Goal: Task Accomplishment & Management: Manage account settings

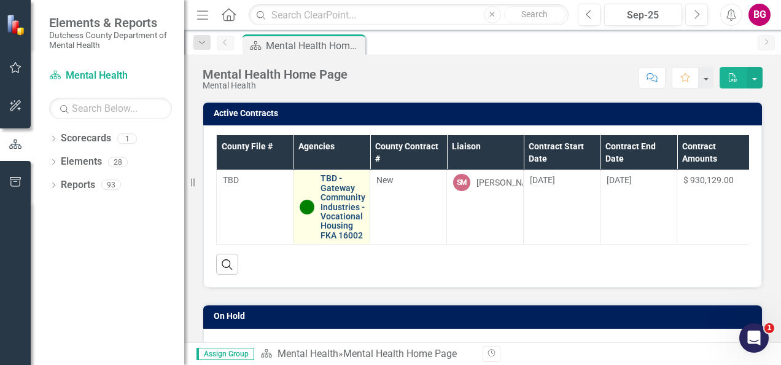
click at [335, 199] on link "TBD - Gateway Community Industries - Vocational Housing FKA 16002" at bounding box center [343, 207] width 45 height 66
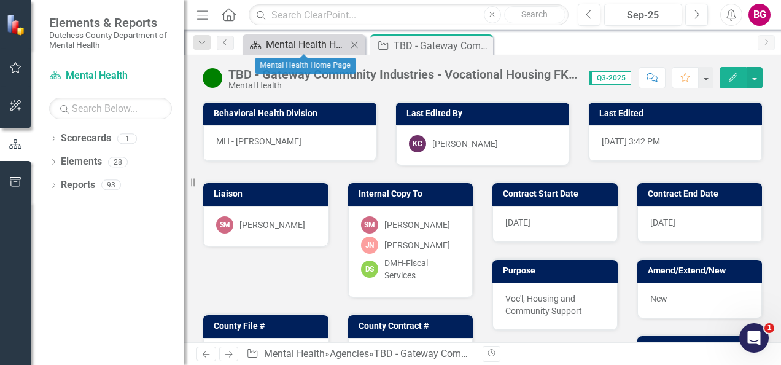
click at [306, 44] on div "Mental Health Home Page" at bounding box center [306, 44] width 81 height 15
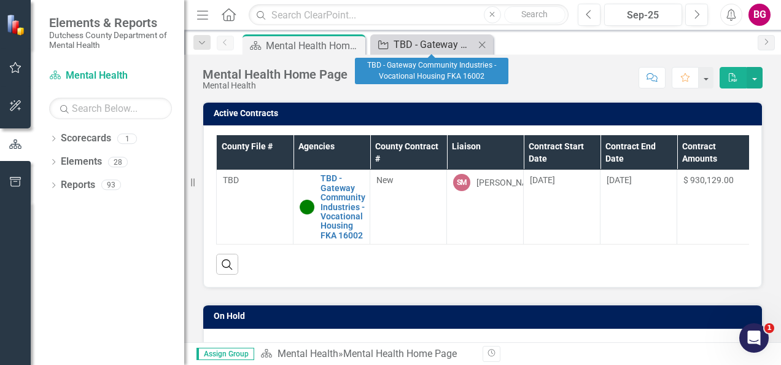
click at [422, 49] on div "TBD - Gateway Community Industries - Vocational Housing FKA 16002" at bounding box center [434, 44] width 81 height 15
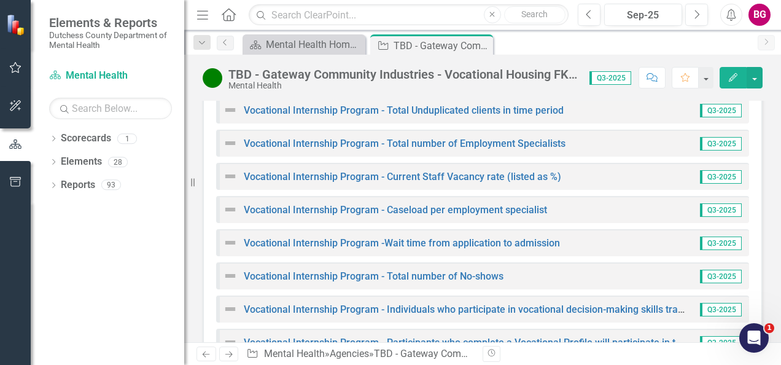
scroll to position [1290, 0]
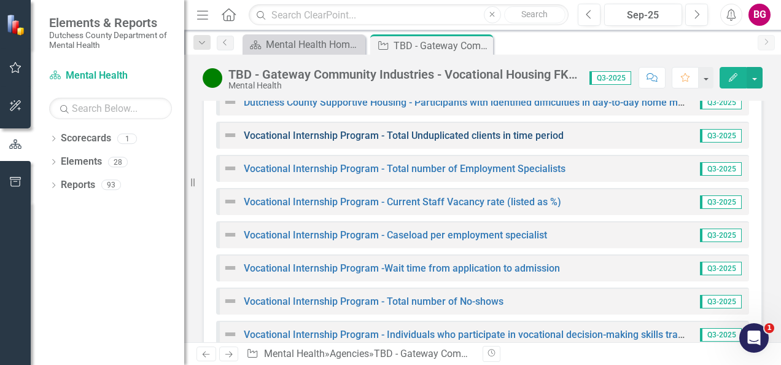
click at [399, 140] on link "Vocational Internship Program - Total Unduplicated clients in time period" at bounding box center [404, 136] width 320 height 12
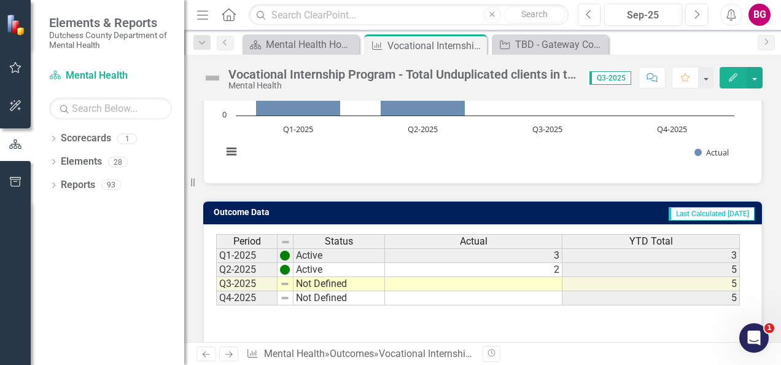
scroll to position [289, 0]
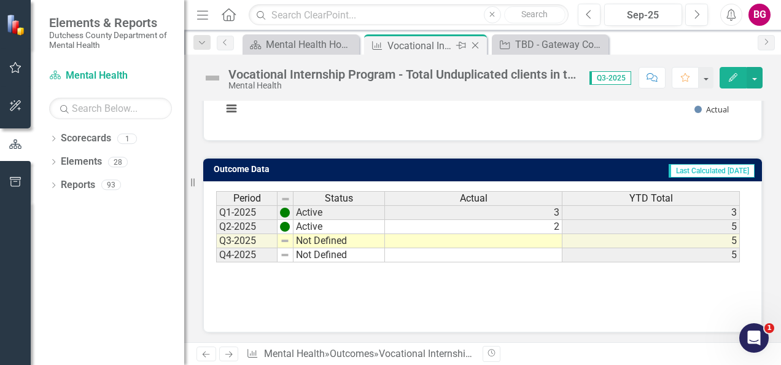
click at [477, 46] on icon "Close" at bounding box center [475, 46] width 12 height 10
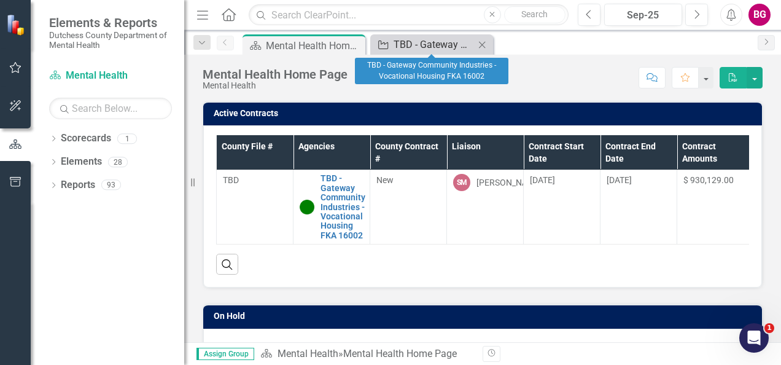
click at [451, 45] on div "TBD - Gateway Community Industries - Vocational Housing FKA 16002" at bounding box center [434, 44] width 81 height 15
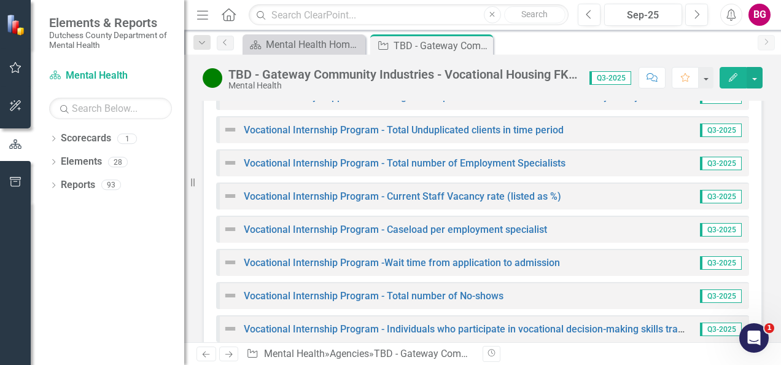
scroll to position [1269, 0]
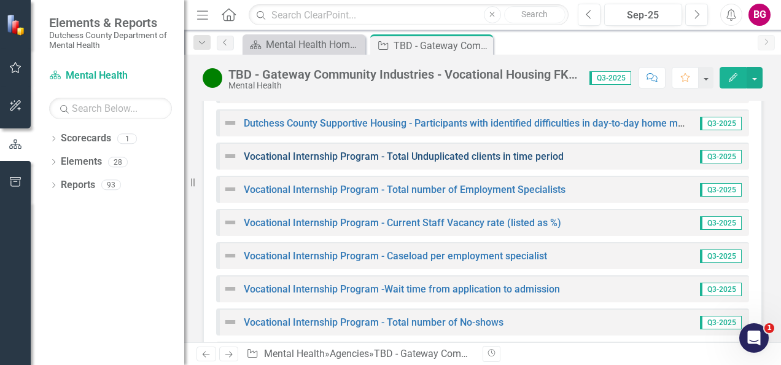
click at [294, 162] on link "Vocational Internship Program - Total Unduplicated clients in time period" at bounding box center [404, 156] width 320 height 12
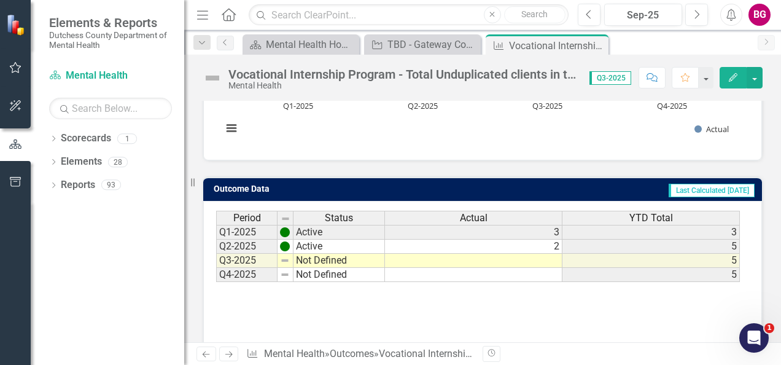
scroll to position [289, 0]
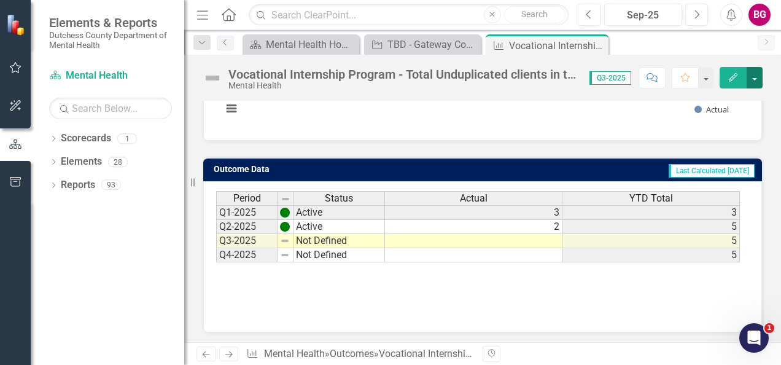
click at [752, 72] on button "button" at bounding box center [755, 77] width 16 height 21
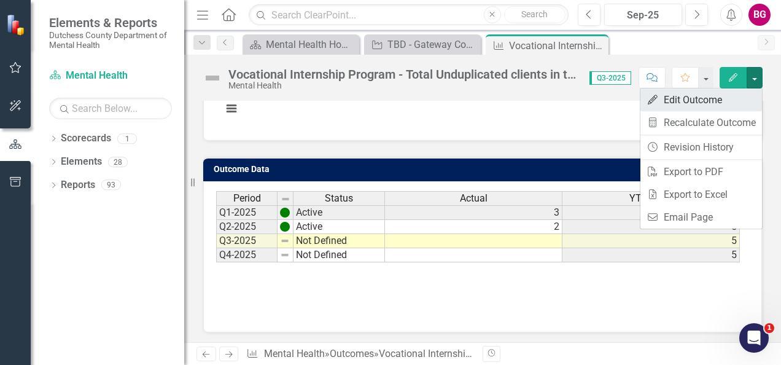
click at [694, 96] on link "Edit Edit Outcome" at bounding box center [702, 99] width 122 height 23
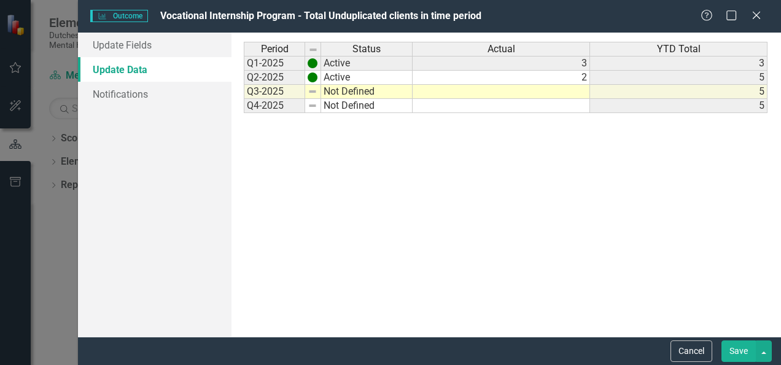
scroll to position [0, 0]
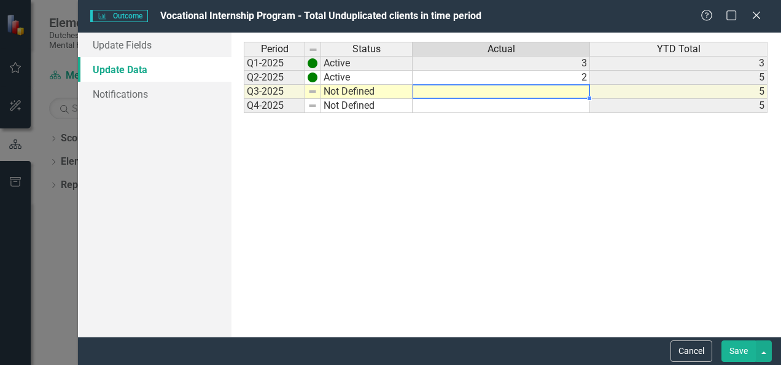
click at [496, 91] on td at bounding box center [502, 92] width 178 height 14
type textarea "3"
click at [739, 353] on button "Save" at bounding box center [739, 350] width 34 height 21
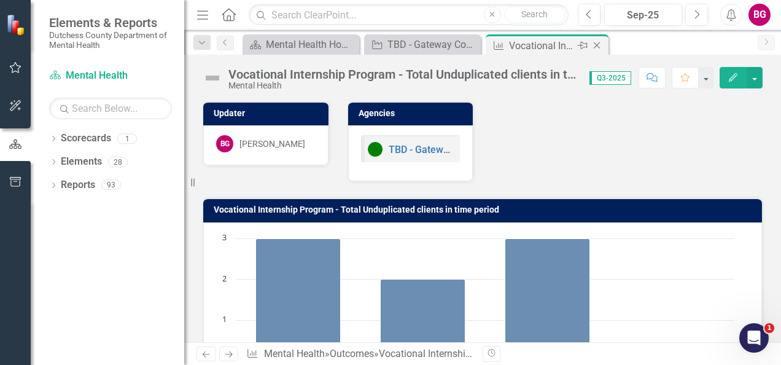
click at [603, 44] on icon "Close" at bounding box center [597, 46] width 12 height 10
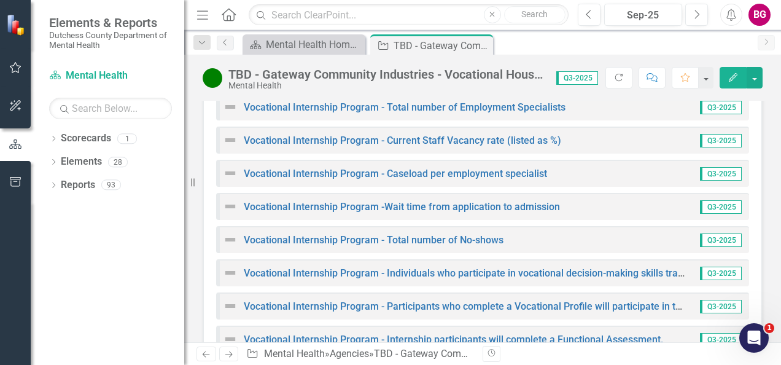
scroll to position [1228, 0]
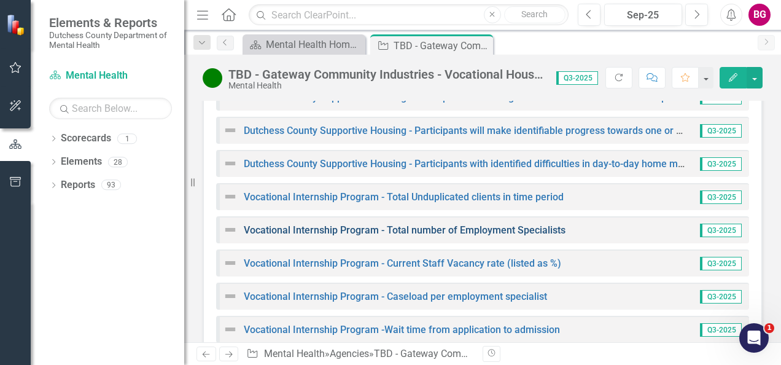
click at [306, 235] on link "Vocational Internship Program - Total number of Employment Specialists" at bounding box center [405, 230] width 322 height 12
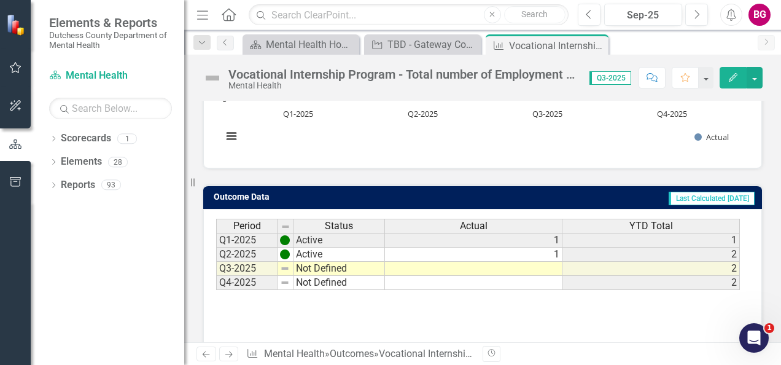
scroll to position [289, 0]
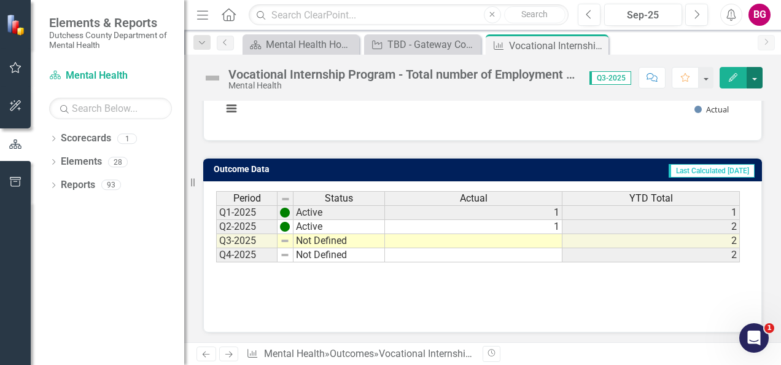
click at [754, 80] on button "button" at bounding box center [755, 77] width 16 height 21
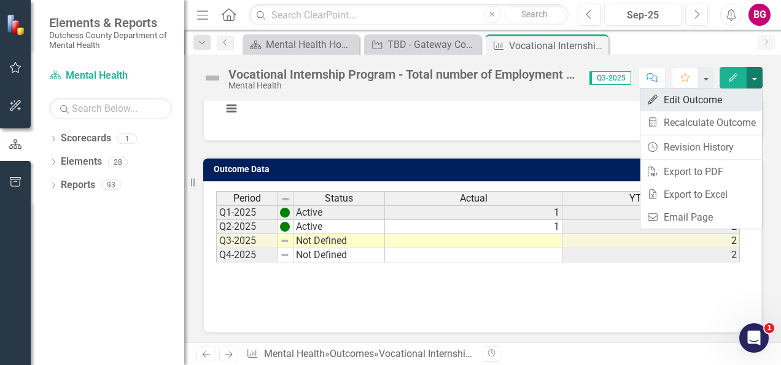
click at [701, 108] on link "Edit Edit Outcome" at bounding box center [702, 99] width 122 height 23
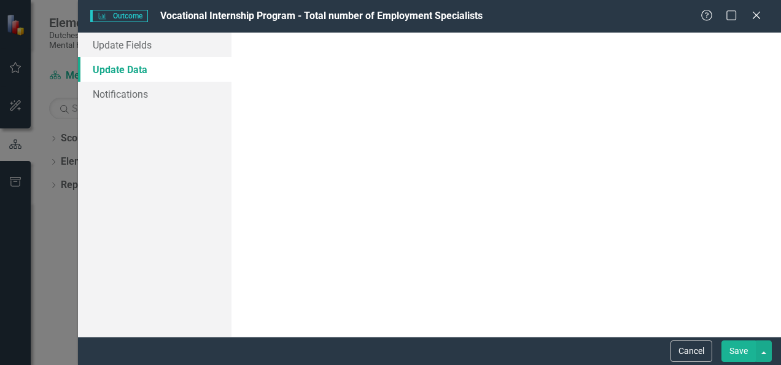
scroll to position [0, 0]
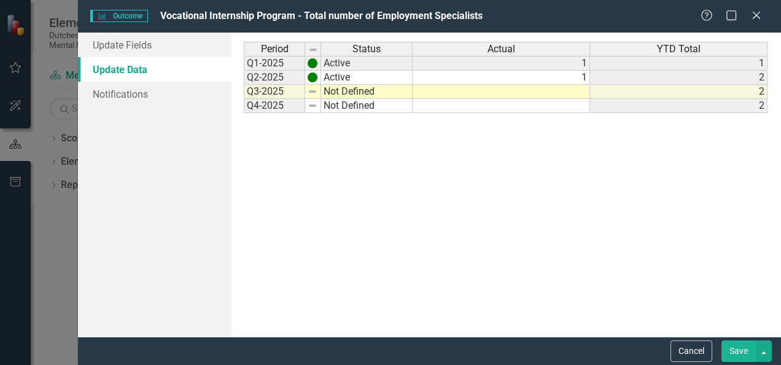
click at [533, 92] on td at bounding box center [502, 92] width 178 height 14
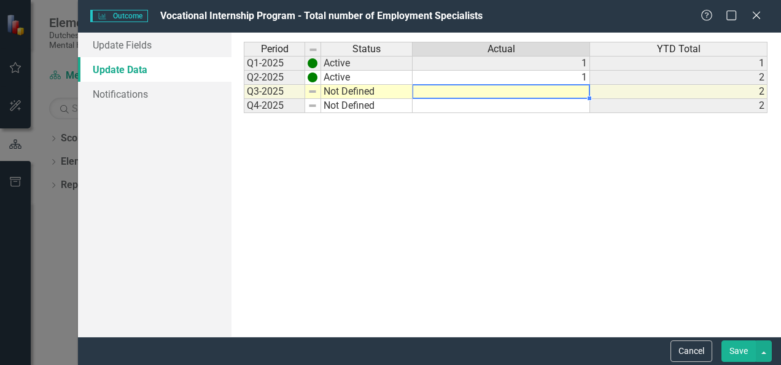
type textarea "1"
click at [738, 347] on button "Save" at bounding box center [739, 350] width 34 height 21
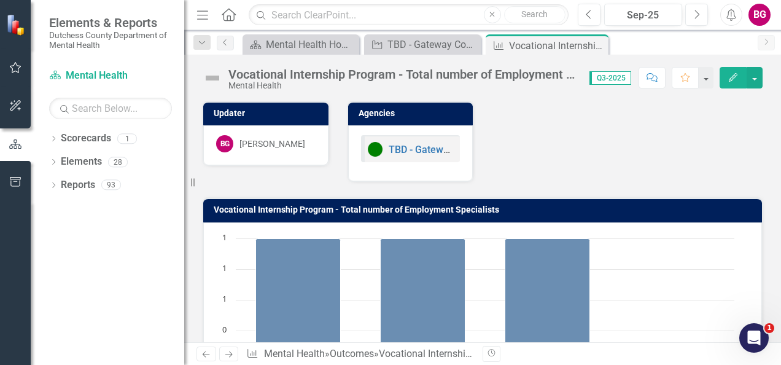
drag, startPoint x: 597, startPoint y: 44, endPoint x: 587, endPoint y: 44, distance: 9.8
click at [0, 0] on icon "Close" at bounding box center [0, 0] width 0 height 0
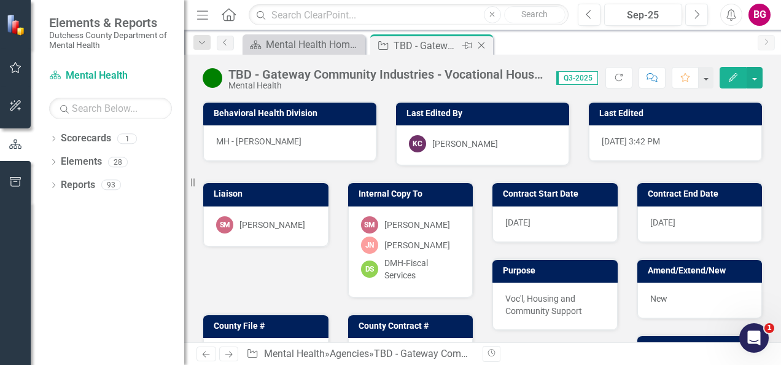
click at [421, 45] on div "TBD - Gateway Community Industries - Vocational Housing FKA 16002" at bounding box center [427, 45] width 66 height 15
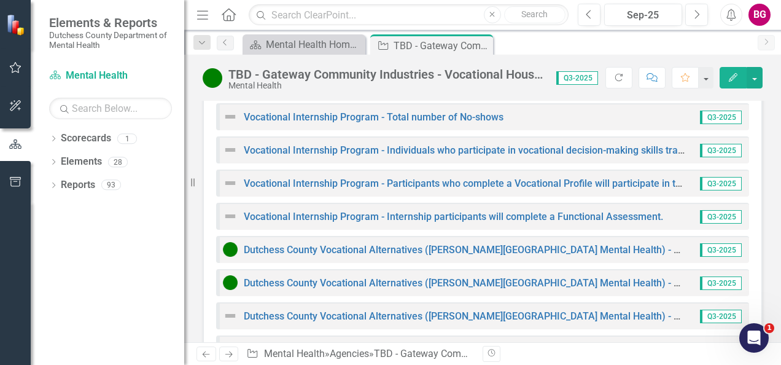
scroll to position [1290, 0]
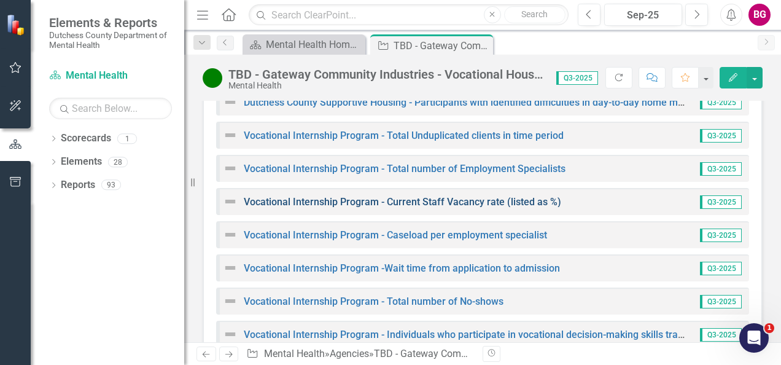
click at [288, 206] on link "Vocational Internship Program - Current Staff Vacancy rate (listed as %)" at bounding box center [403, 202] width 318 height 12
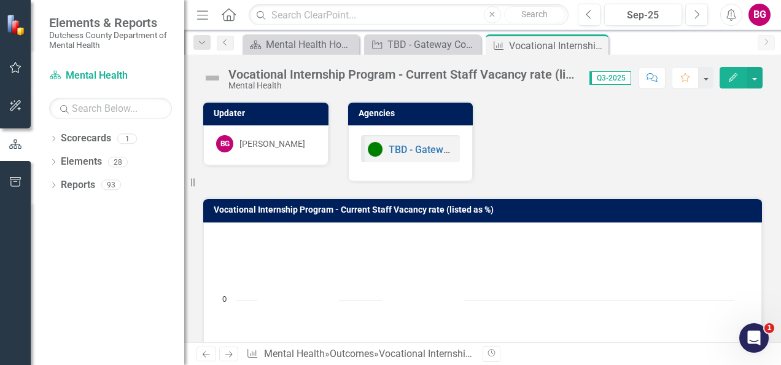
scroll to position [246, 0]
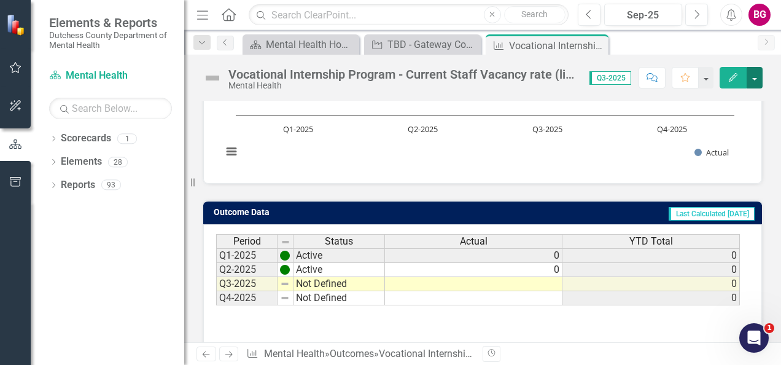
click at [757, 76] on button "button" at bounding box center [755, 77] width 16 height 21
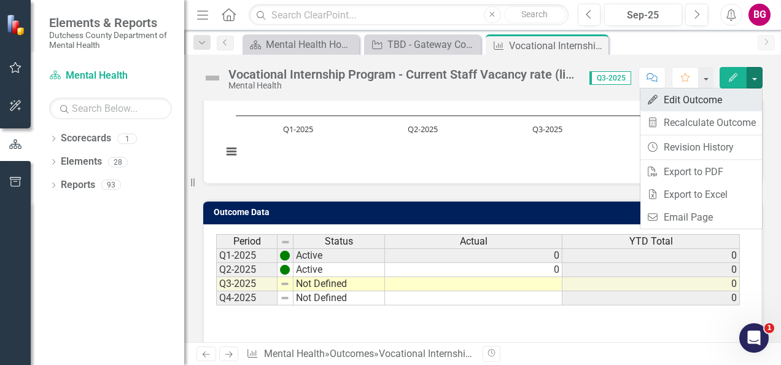
click at [691, 103] on link "Edit Edit Outcome" at bounding box center [702, 99] width 122 height 23
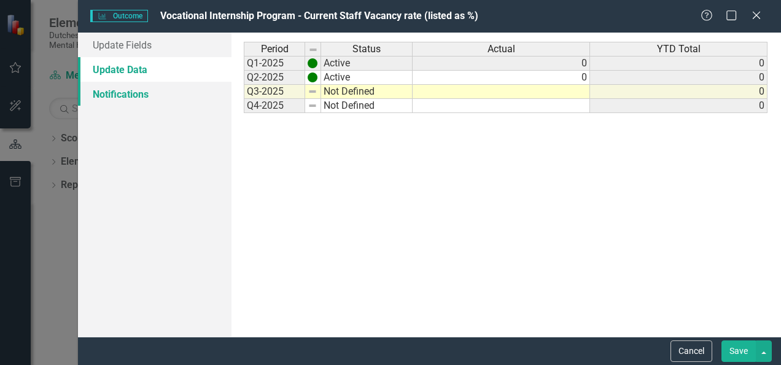
scroll to position [0, 0]
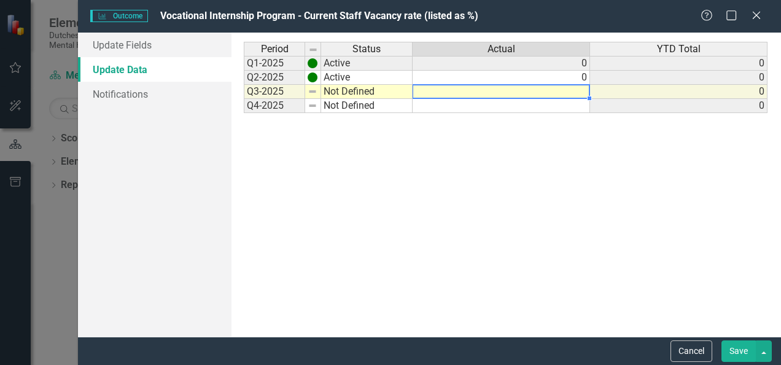
click at [566, 92] on td at bounding box center [502, 92] width 178 height 14
type textarea "0"
click at [746, 345] on button "Save" at bounding box center [739, 350] width 34 height 21
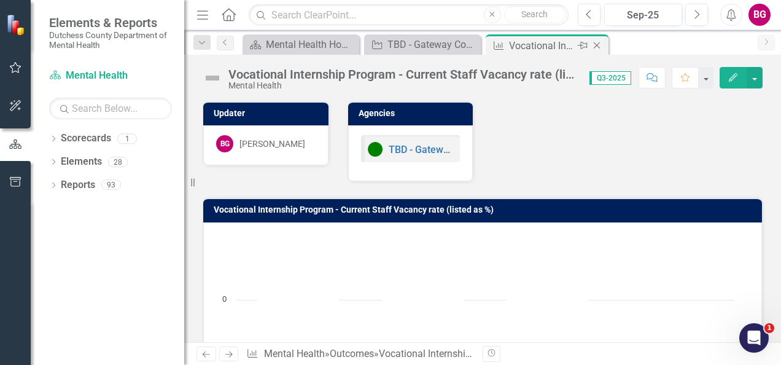
click at [599, 45] on icon "Close" at bounding box center [597, 46] width 12 height 10
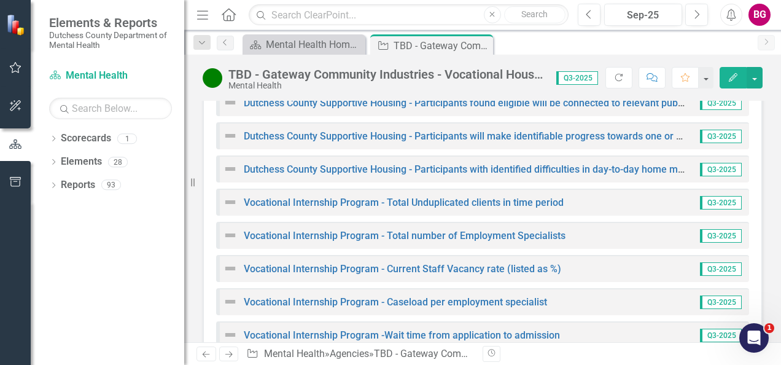
scroll to position [1228, 0]
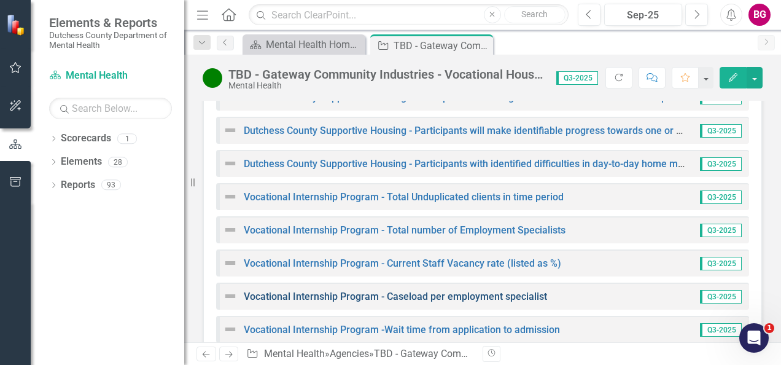
click at [320, 302] on link "Vocational Internship Program - Caseload per employment specialist" at bounding box center [395, 297] width 303 height 12
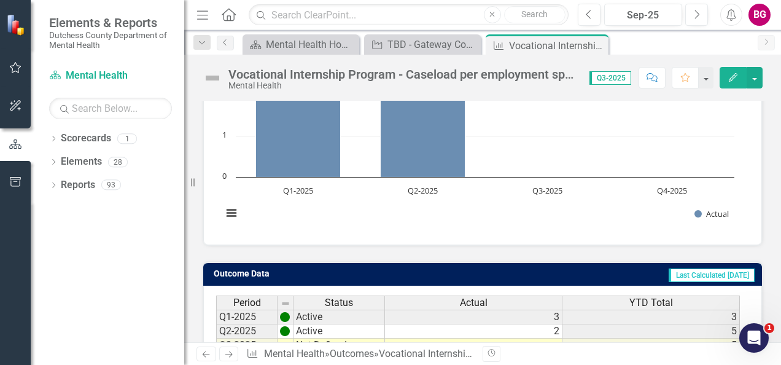
scroll to position [289, 0]
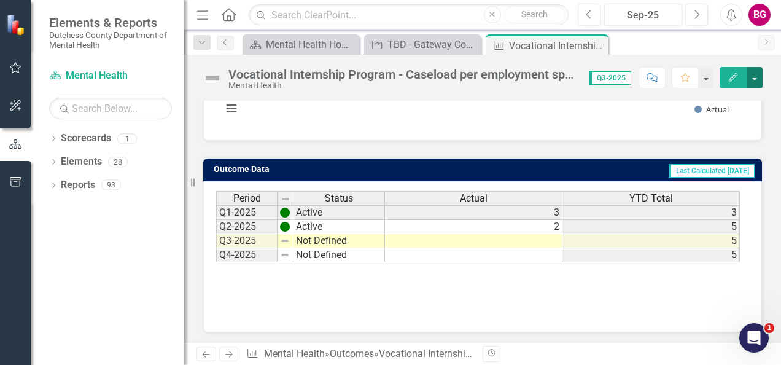
click at [752, 76] on button "button" at bounding box center [755, 77] width 16 height 21
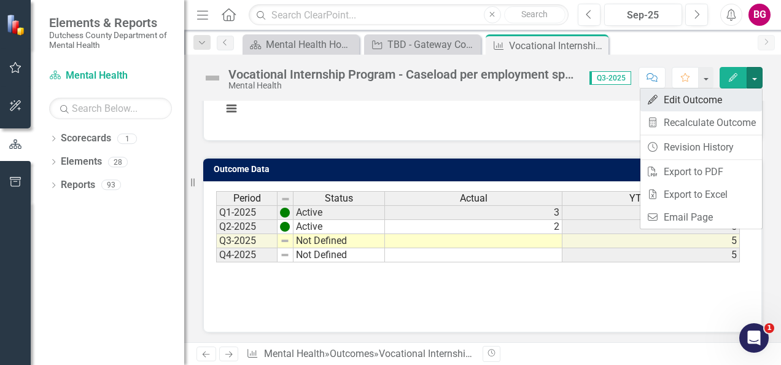
click at [677, 98] on link "Edit Edit Outcome" at bounding box center [702, 99] width 122 height 23
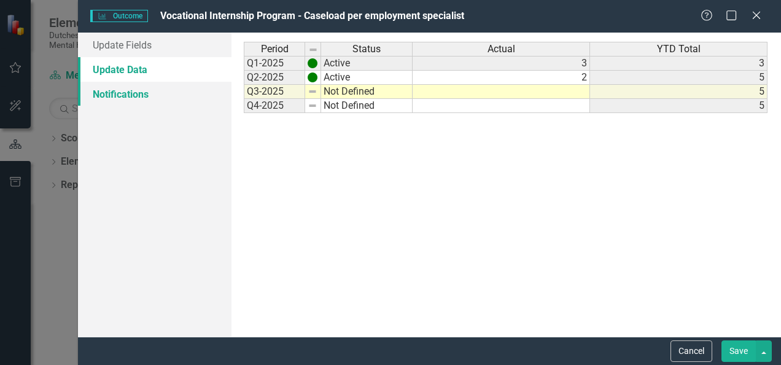
scroll to position [0, 0]
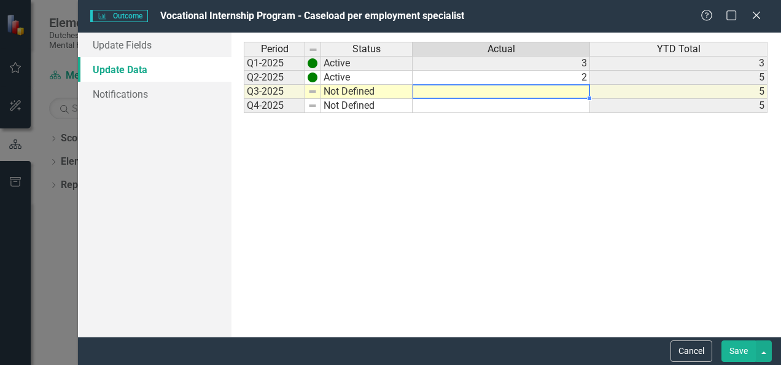
click at [529, 92] on td at bounding box center [502, 92] width 178 height 14
type textarea "3"
click at [744, 349] on button "Save" at bounding box center [739, 350] width 34 height 21
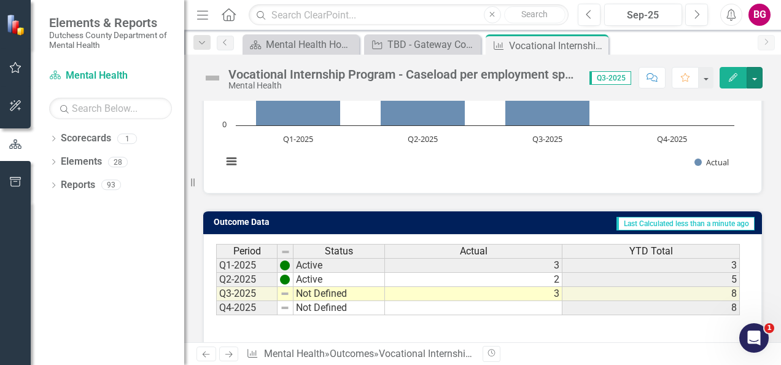
scroll to position [166, 0]
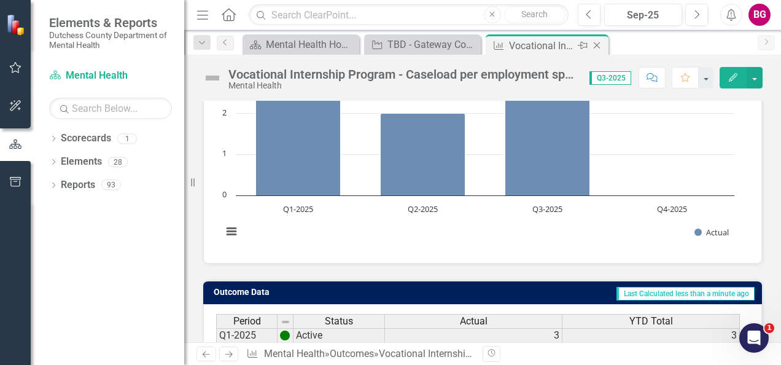
click at [599, 48] on icon at bounding box center [597, 45] width 7 height 7
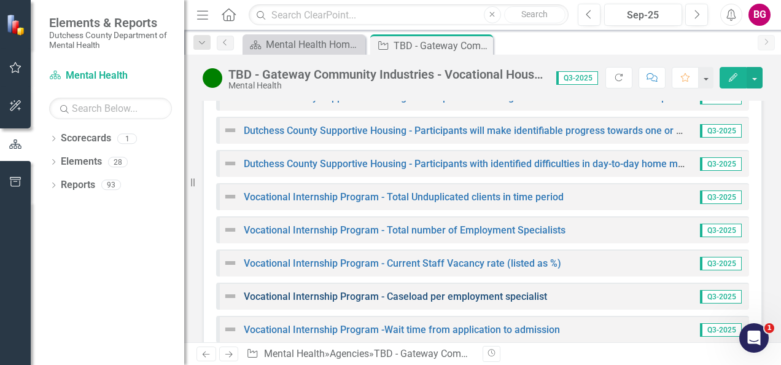
scroll to position [1351, 0]
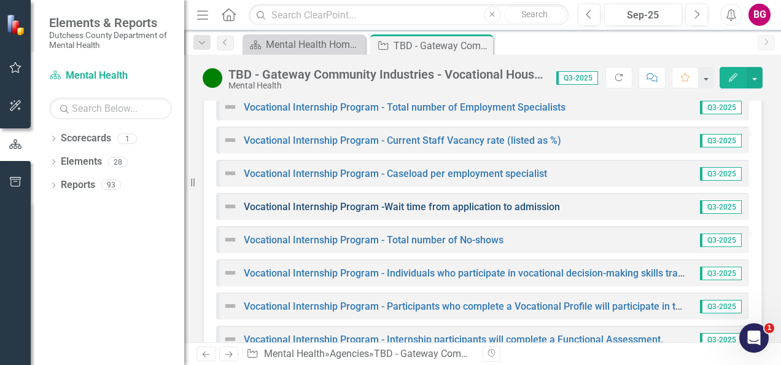
click at [400, 213] on link "Vocational Internship Program -Wait time from application to admission" at bounding box center [402, 207] width 316 height 12
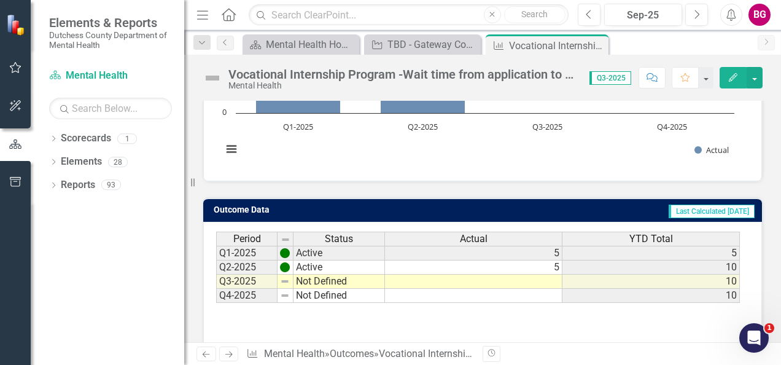
scroll to position [289, 0]
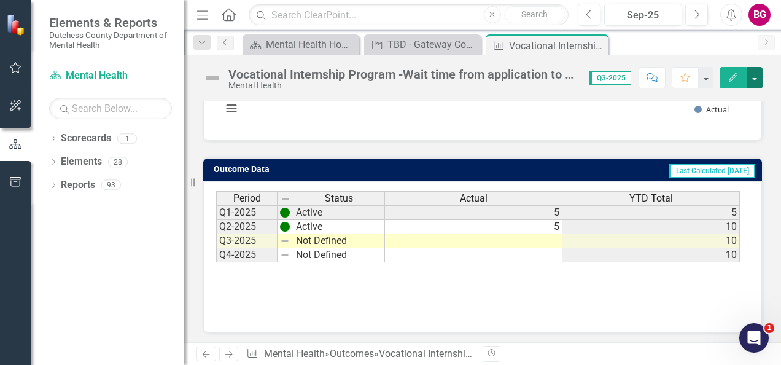
click at [759, 78] on button "button" at bounding box center [755, 77] width 16 height 21
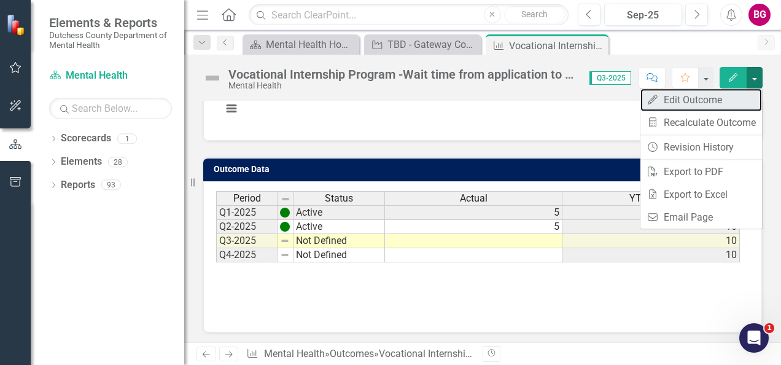
click at [733, 95] on link "Edit Edit Outcome" at bounding box center [702, 99] width 122 height 23
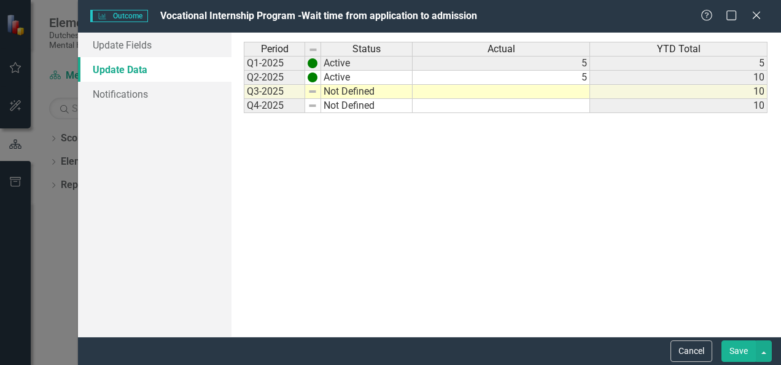
scroll to position [0, 0]
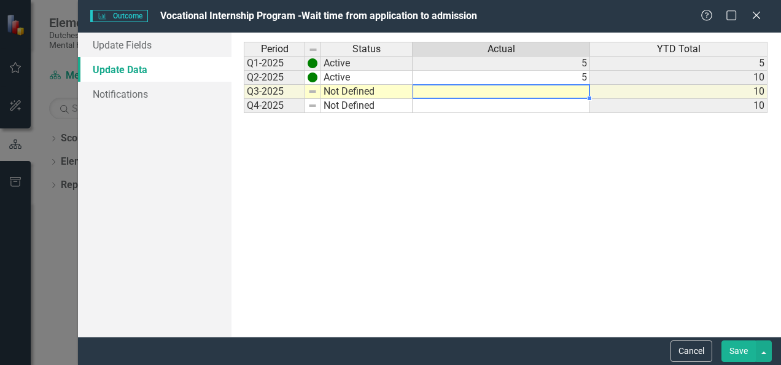
click at [586, 92] on td at bounding box center [502, 92] width 178 height 14
type textarea "3"
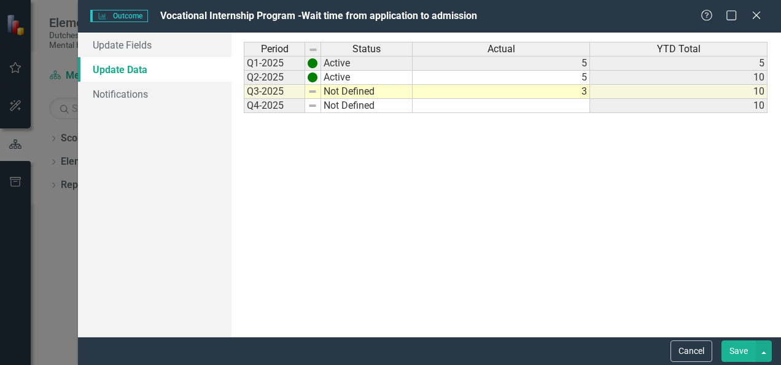
click at [738, 345] on button "Save" at bounding box center [739, 350] width 34 height 21
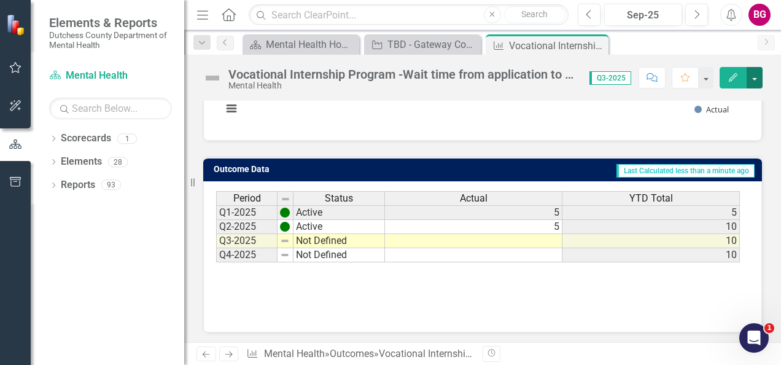
click at [756, 74] on button "button" at bounding box center [755, 77] width 16 height 21
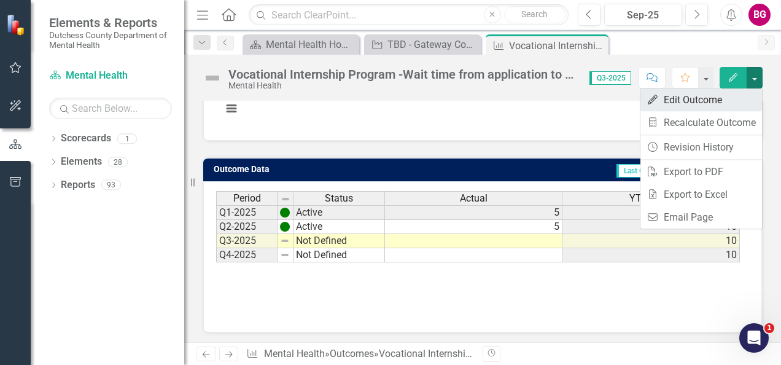
click at [696, 100] on link "Edit Edit Outcome" at bounding box center [702, 99] width 122 height 23
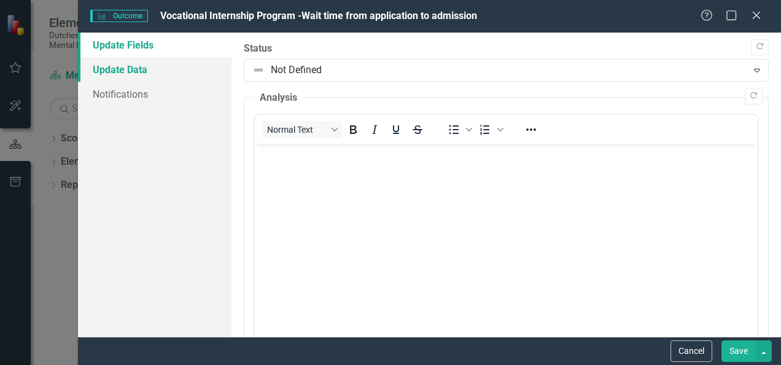
click at [151, 78] on link "Update Data" at bounding box center [155, 69] width 154 height 25
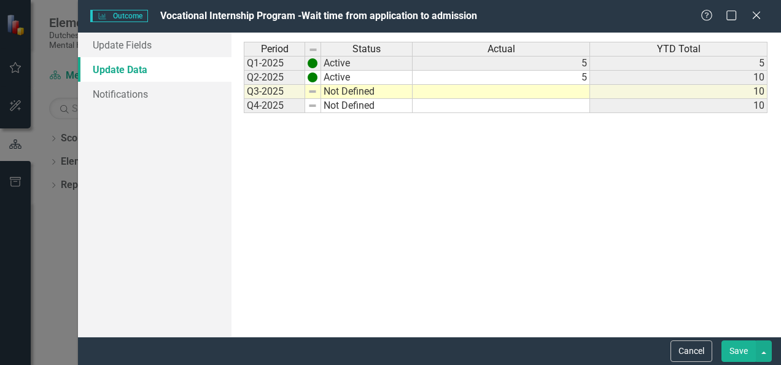
click at [510, 88] on td at bounding box center [502, 92] width 178 height 14
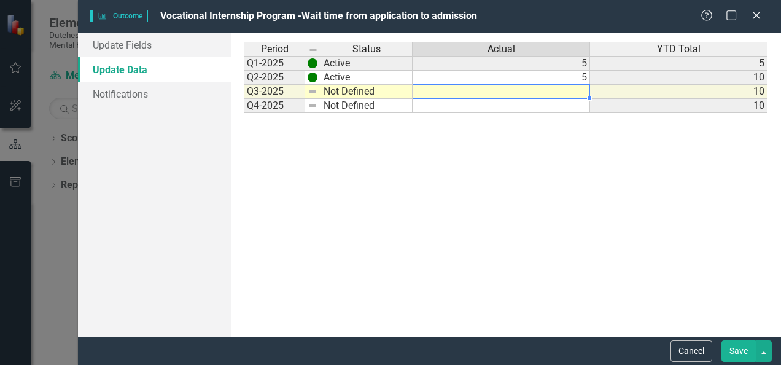
type textarea "5"
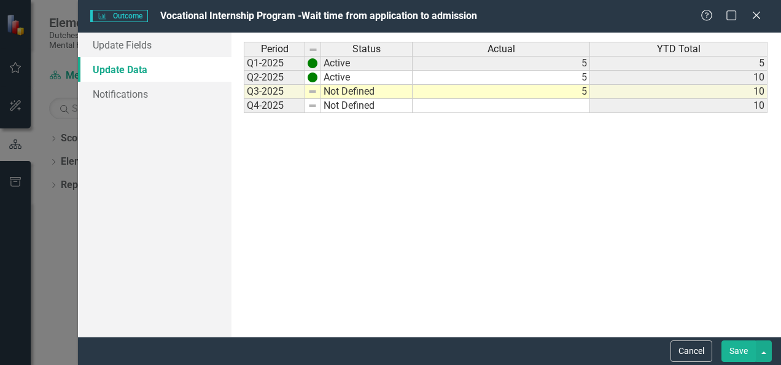
click at [748, 353] on button "Save" at bounding box center [739, 350] width 34 height 21
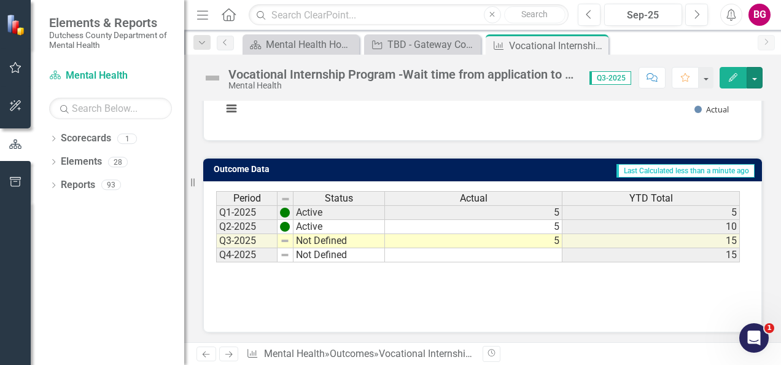
scroll to position [227, 0]
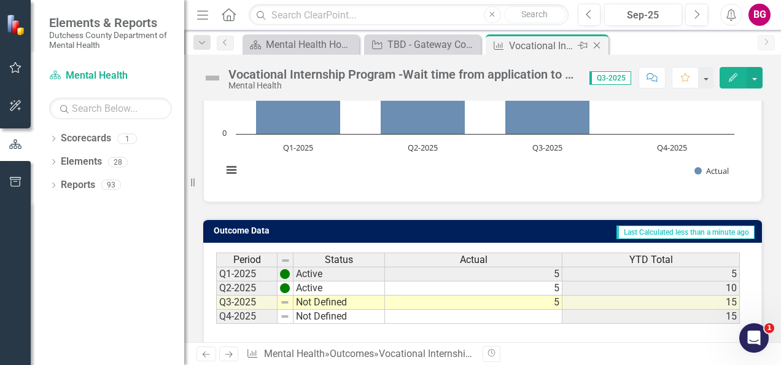
click at [598, 47] on icon at bounding box center [597, 45] width 7 height 7
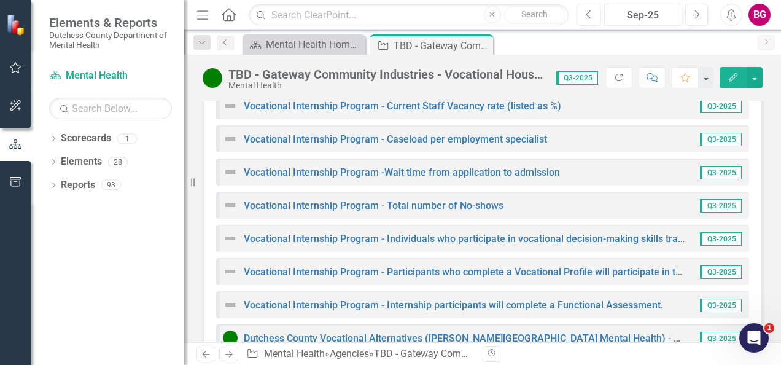
scroll to position [1351, 0]
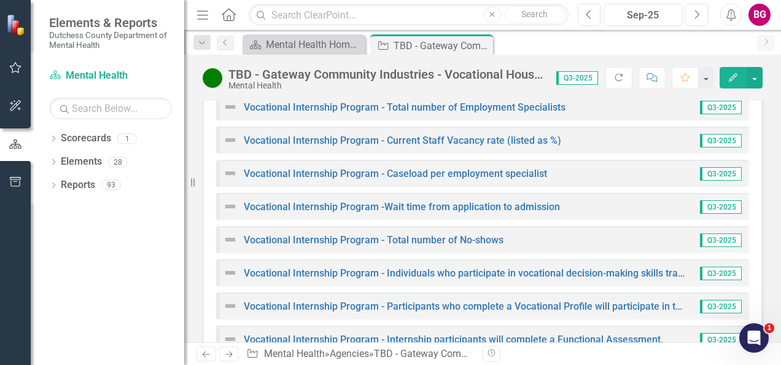
click at [434, 181] on div "Vocational Internship Program - Caseload per employment specialist" at bounding box center [385, 173] width 324 height 15
click at [448, 179] on link "Vocational Internship Program - Caseload per employment specialist" at bounding box center [395, 174] width 303 height 12
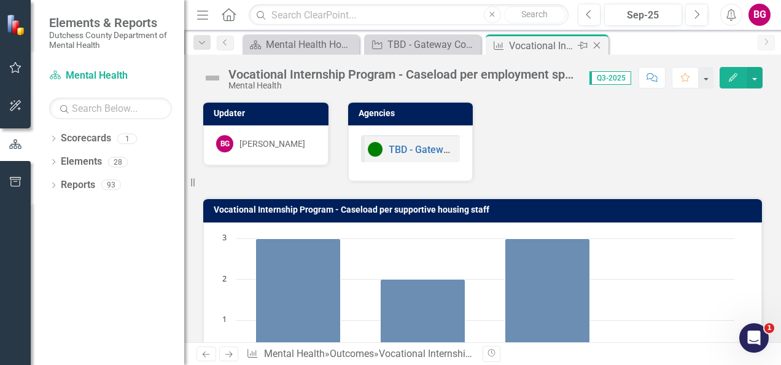
click at [599, 45] on icon "Close" at bounding box center [597, 46] width 12 height 10
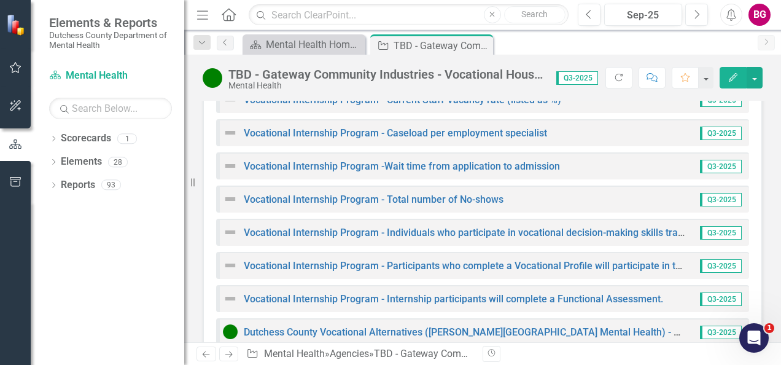
scroll to position [1330, 0]
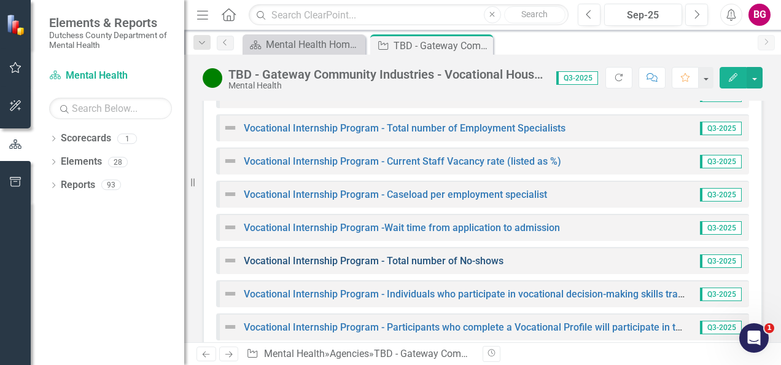
click at [432, 267] on link "Vocational Internship Program - Total number of No-shows" at bounding box center [374, 261] width 260 height 12
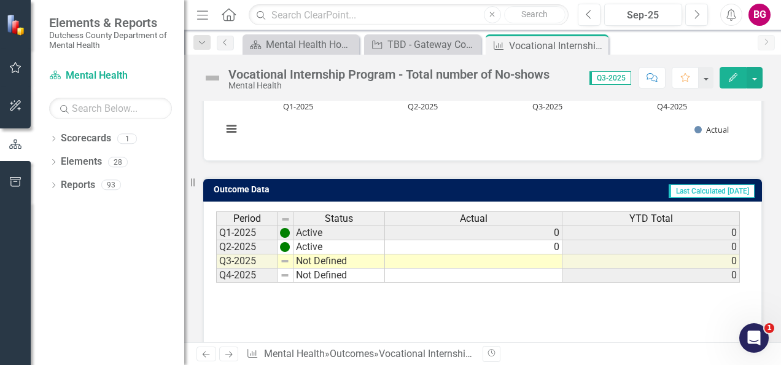
scroll to position [289, 0]
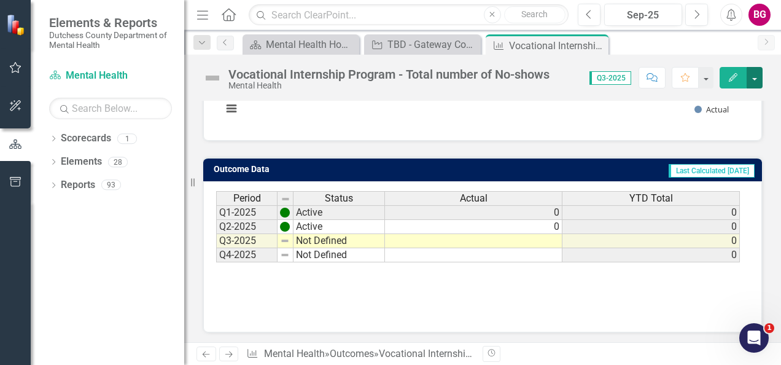
click at [759, 79] on button "button" at bounding box center [755, 77] width 16 height 21
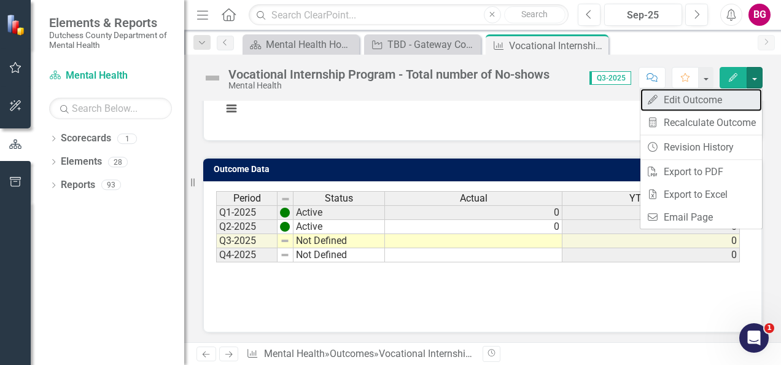
click at [722, 98] on link "Edit Edit Outcome" at bounding box center [702, 99] width 122 height 23
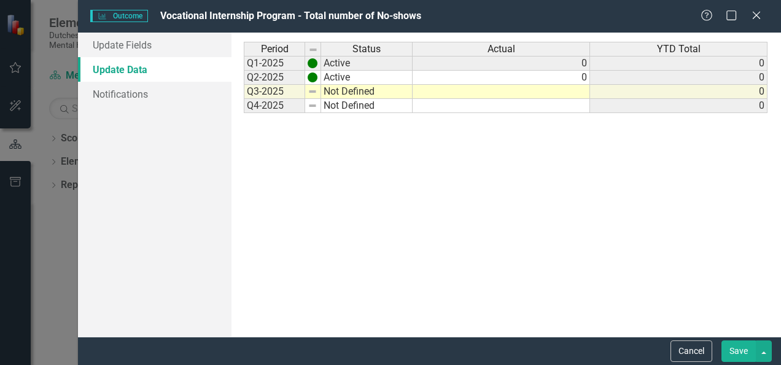
scroll to position [0, 0]
click at [506, 93] on td at bounding box center [502, 92] width 178 height 14
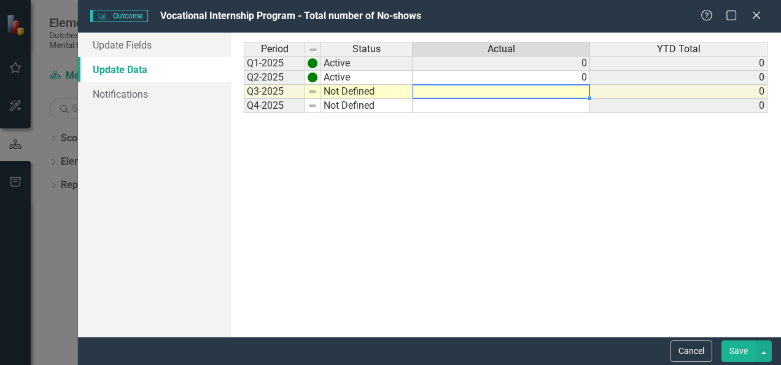
type textarea "0"
click at [736, 350] on button "Save" at bounding box center [739, 350] width 34 height 21
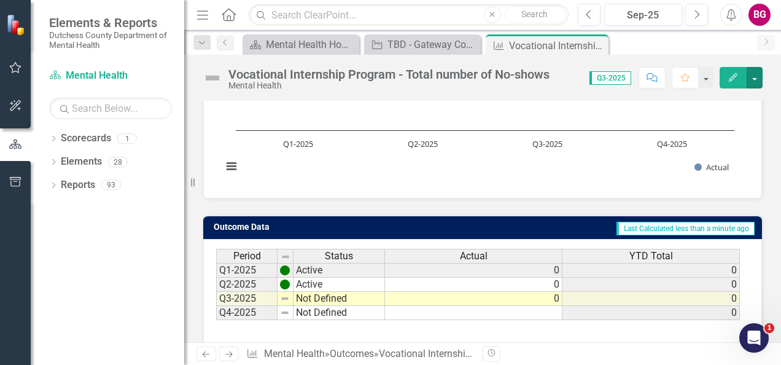
scroll to position [166, 0]
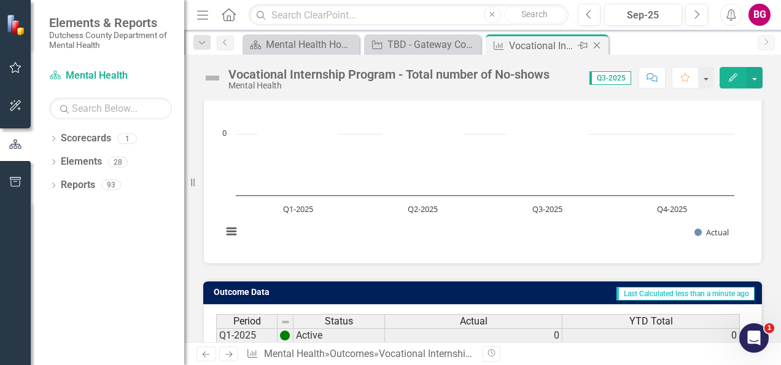
click at [601, 44] on icon "Close" at bounding box center [597, 46] width 12 height 10
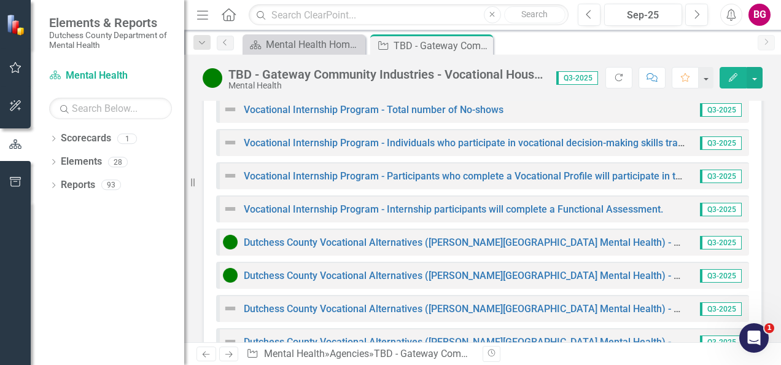
scroll to position [1474, 0]
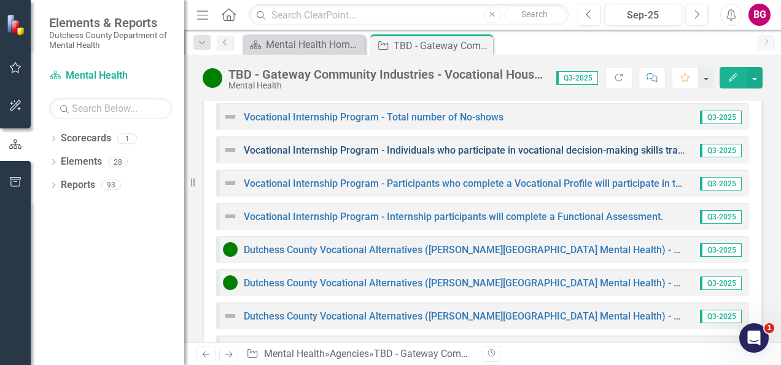
click at [440, 156] on link "Vocational Internship Program - Individuals who participate in vocational decis…" at bounding box center [578, 150] width 668 height 12
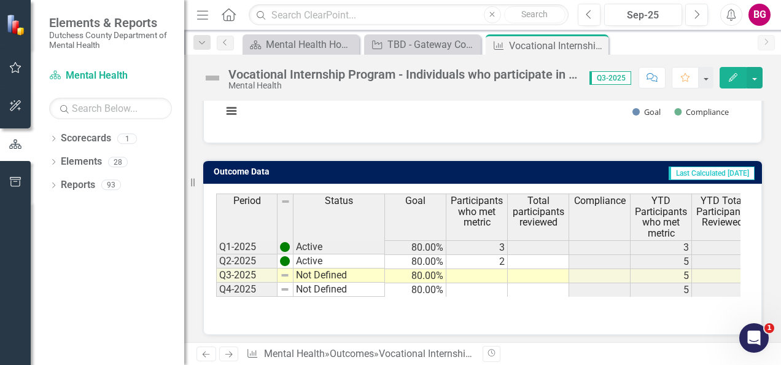
scroll to position [289, 0]
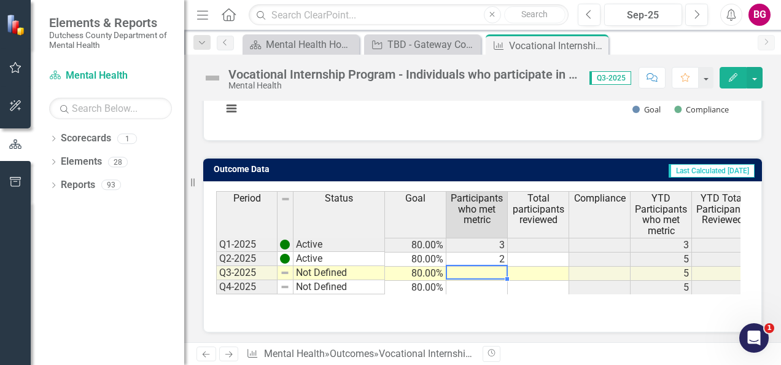
click at [496, 270] on td at bounding box center [477, 274] width 61 height 14
click at [757, 79] on button "button" at bounding box center [755, 77] width 16 height 21
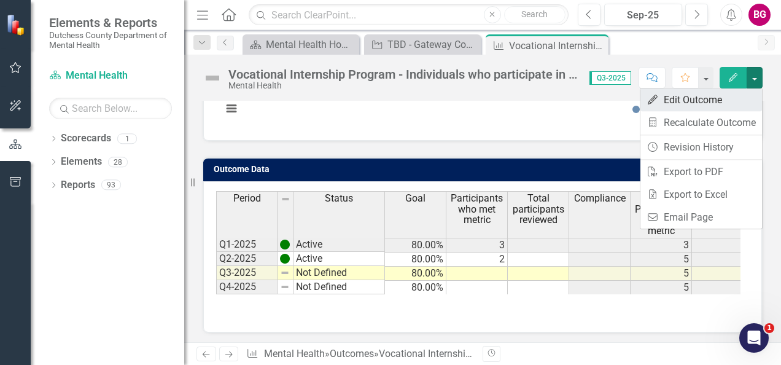
click at [717, 97] on link "Edit Edit Outcome" at bounding box center [702, 99] width 122 height 23
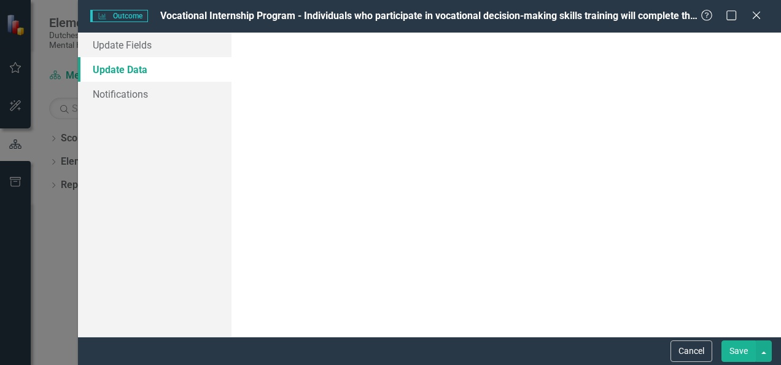
scroll to position [0, 0]
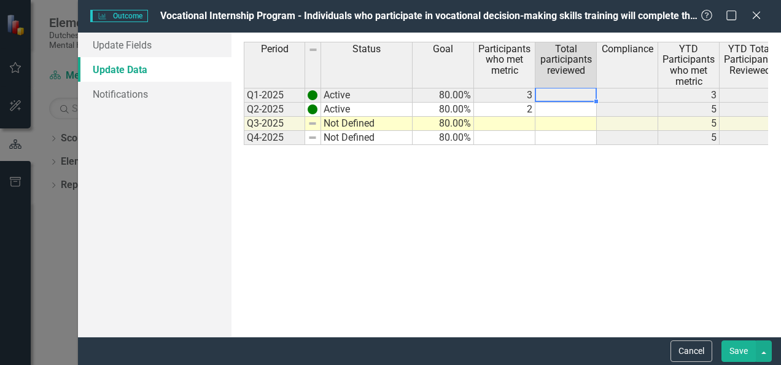
click at [244, 101] on div "Period Status Goal Participants who met metric Total participants reviewed Comp…" at bounding box center [244, 93] width 0 height 103
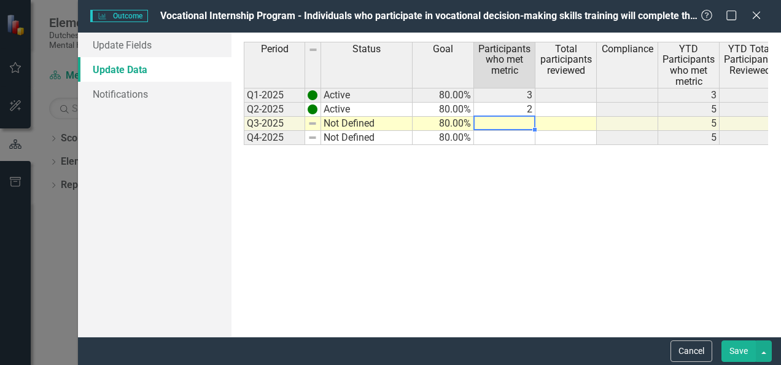
click at [527, 125] on td at bounding box center [504, 124] width 61 height 14
type textarea "3"
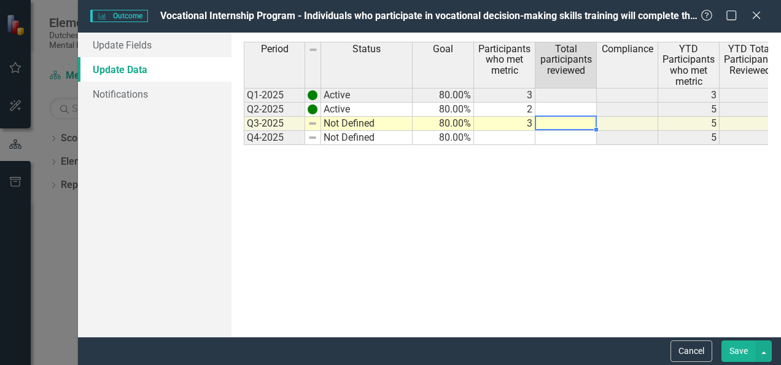
click at [576, 122] on td at bounding box center [566, 124] width 61 height 14
type textarea "3"
click at [587, 170] on div "Period Status Goal Participants who met metric Total participants reviewed Comp…" at bounding box center [506, 185] width 525 height 286
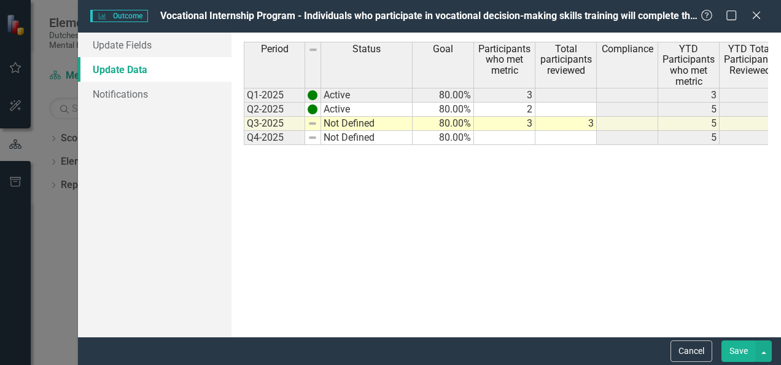
click at [747, 353] on button "Save" at bounding box center [739, 350] width 34 height 21
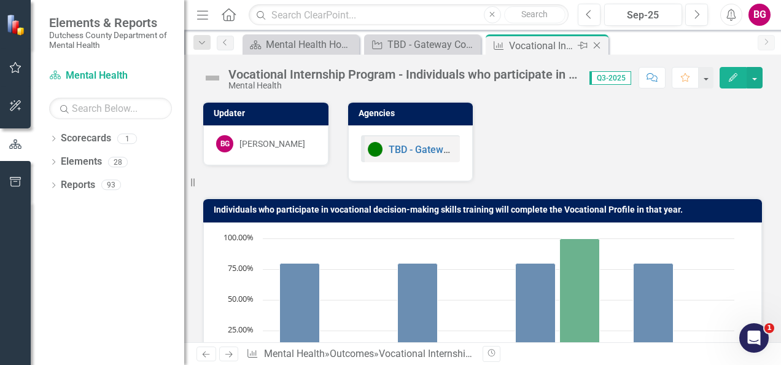
click at [603, 44] on div "Close" at bounding box center [597, 45] width 15 height 15
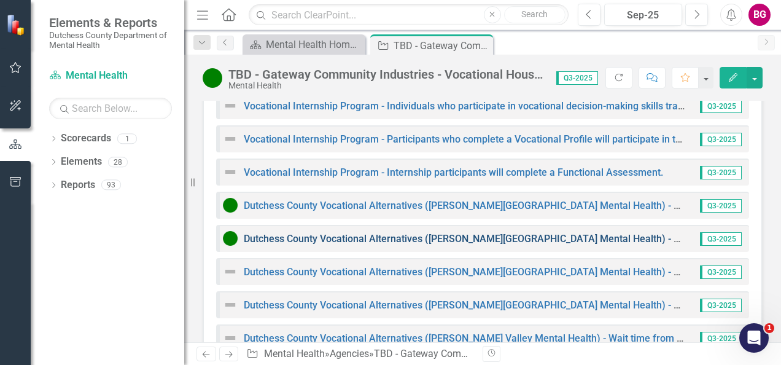
scroll to position [1474, 0]
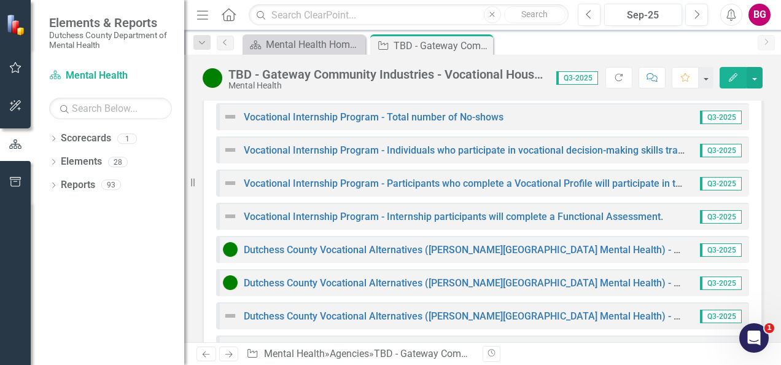
click at [370, 230] on div "Vocational Internship Program - Internship participants will complete a Functio…" at bounding box center [482, 216] width 533 height 27
click at [367, 222] on link "Vocational Internship Program - Internship participants will complete a Functio…" at bounding box center [454, 217] width 420 height 12
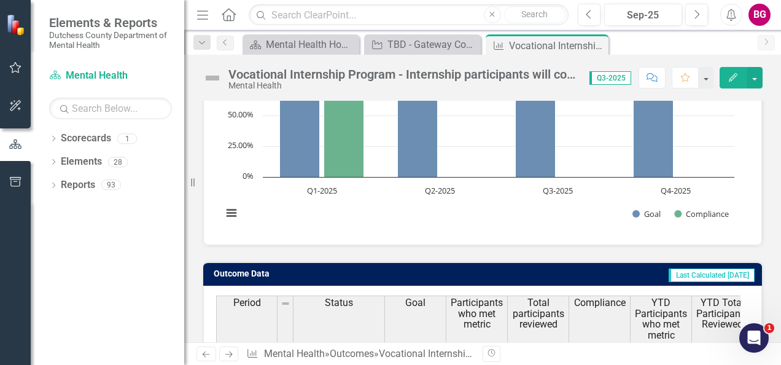
scroll to position [289, 0]
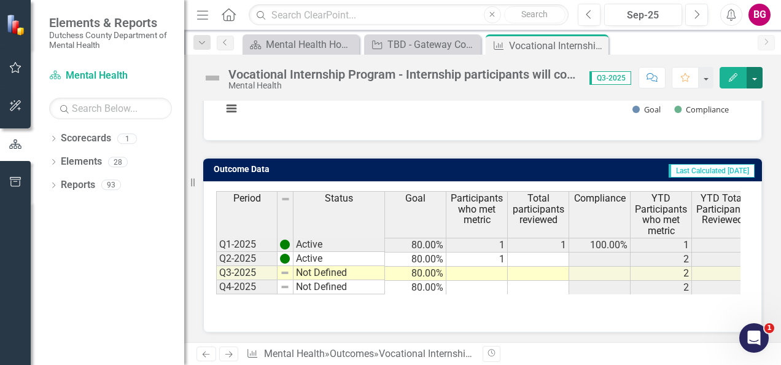
click at [754, 75] on button "button" at bounding box center [755, 77] width 16 height 21
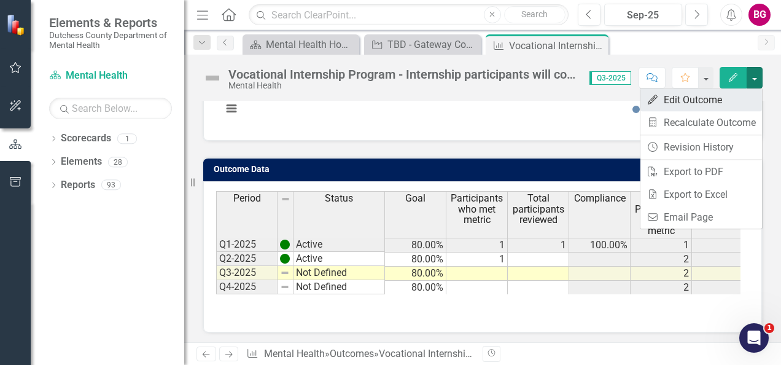
click at [679, 98] on link "Edit Edit Outcome" at bounding box center [702, 99] width 122 height 23
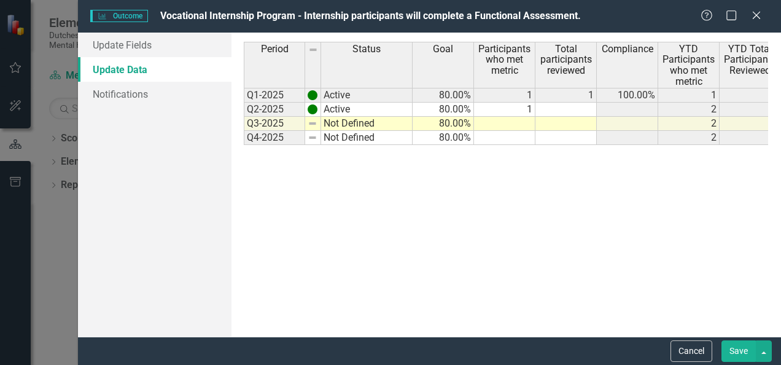
scroll to position [0, 0]
click at [517, 121] on td at bounding box center [504, 124] width 61 height 14
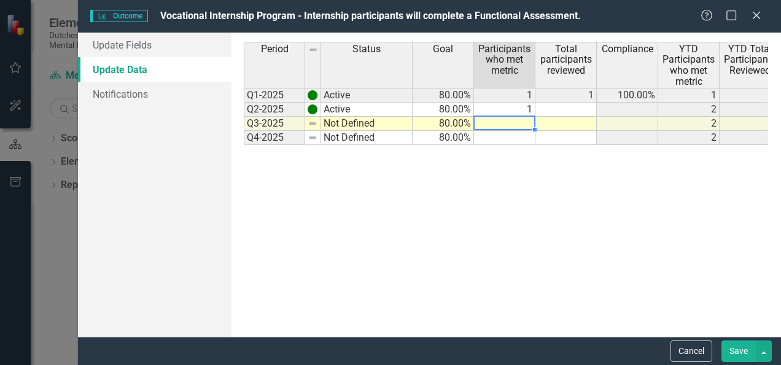
type textarea "2"
click at [559, 119] on td at bounding box center [566, 124] width 61 height 14
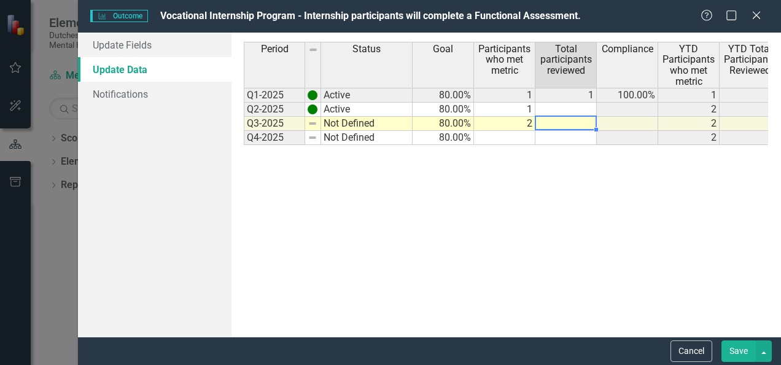
type textarea "3"
click at [733, 351] on button "Save" at bounding box center [739, 350] width 34 height 21
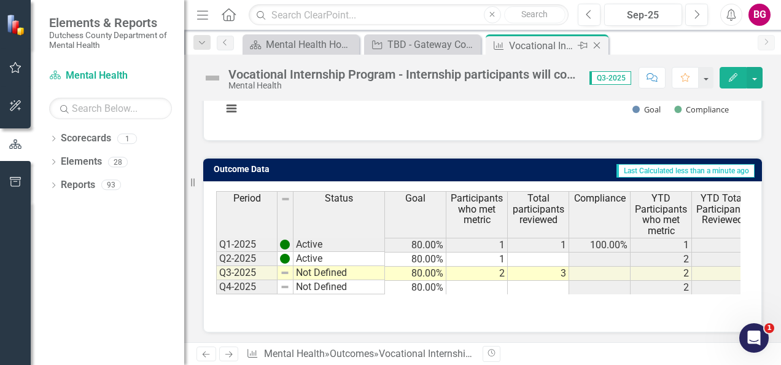
click at [599, 43] on icon at bounding box center [597, 45] width 7 height 7
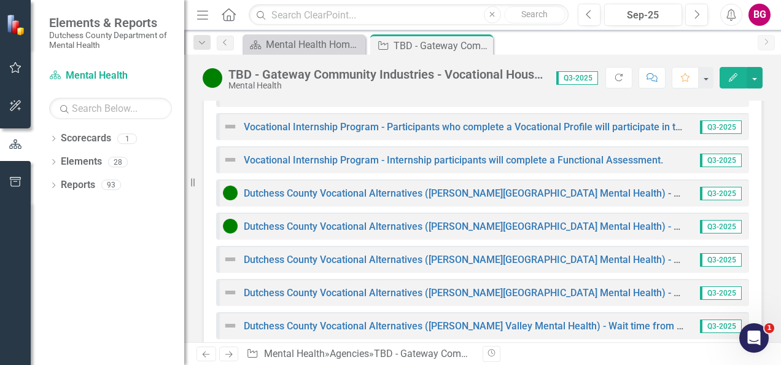
scroll to position [1453, 0]
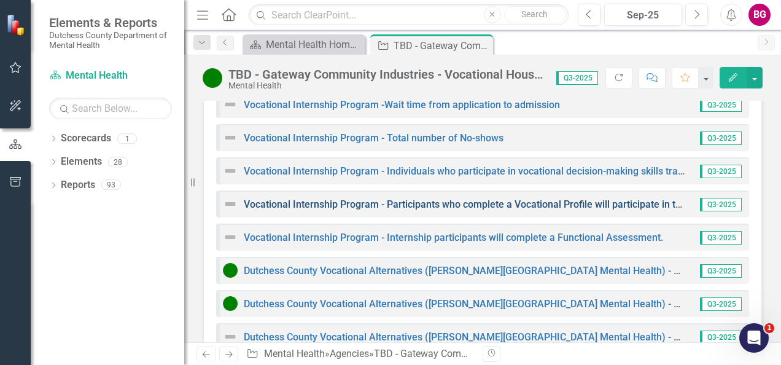
click at [318, 210] on link "Vocational Internship Program - Participants who complete a Vocational Profile …" at bounding box center [508, 204] width 529 height 12
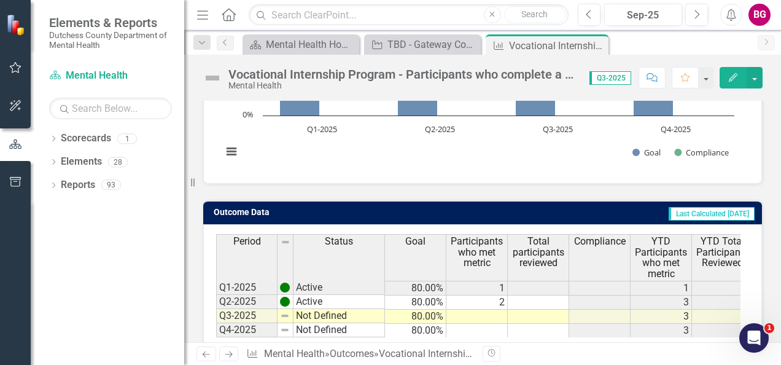
scroll to position [289, 0]
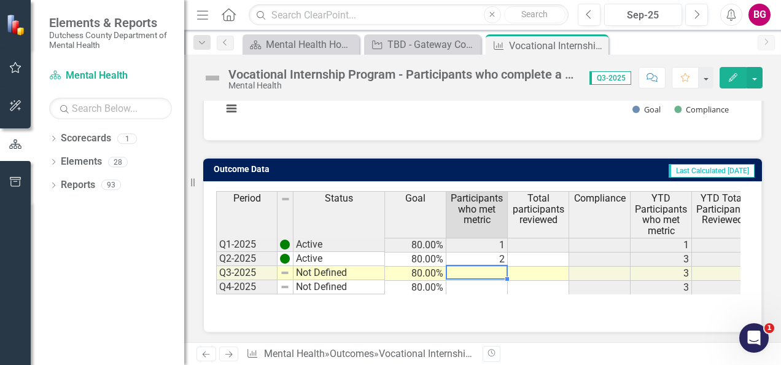
click at [502, 273] on td at bounding box center [477, 274] width 61 height 14
click at [756, 75] on button "button" at bounding box center [755, 77] width 16 height 21
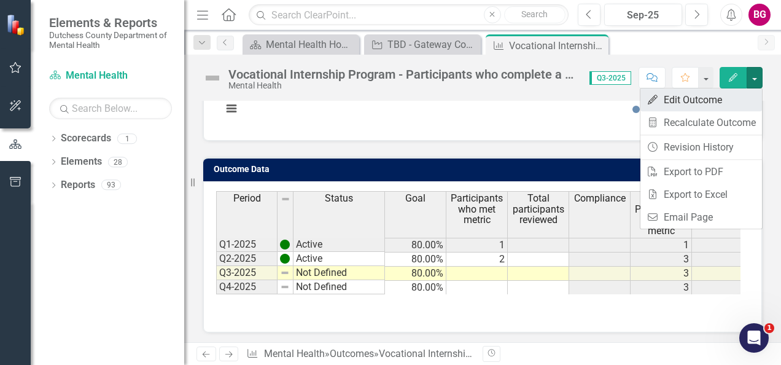
click at [700, 98] on link "Edit Edit Outcome" at bounding box center [702, 99] width 122 height 23
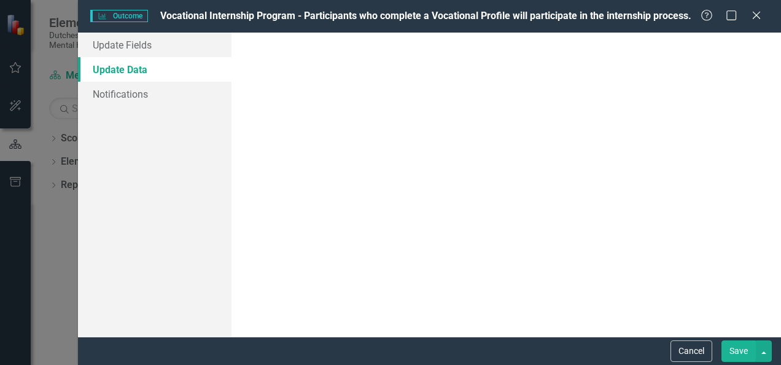
scroll to position [0, 0]
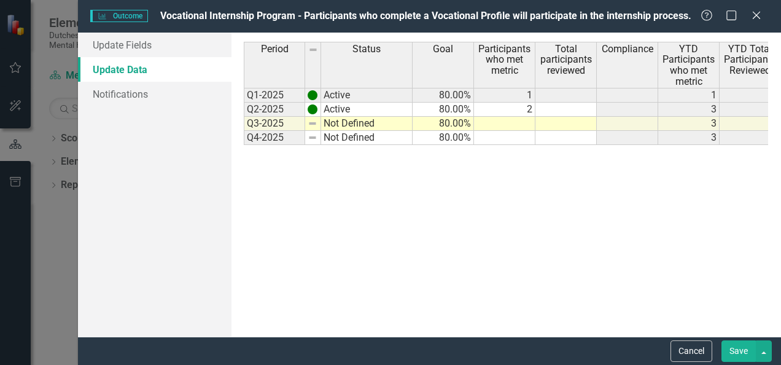
click at [526, 119] on td at bounding box center [504, 124] width 61 height 14
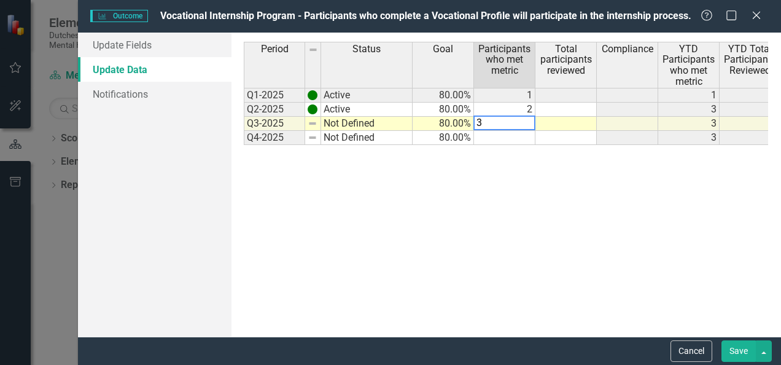
type textarea "3"
click at [563, 122] on td at bounding box center [566, 124] width 61 height 14
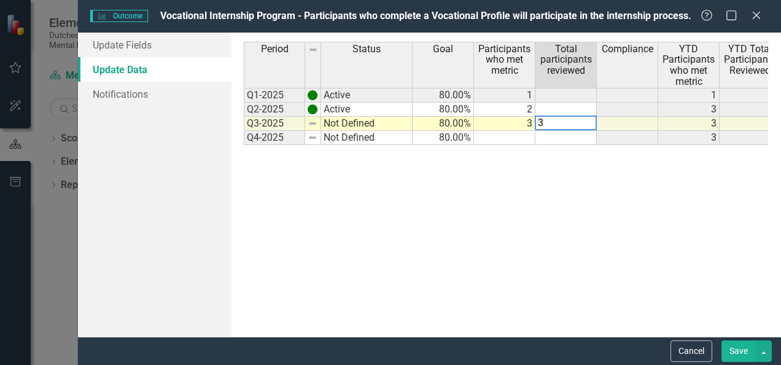
type textarea "3"
click at [570, 135] on td at bounding box center [566, 138] width 61 height 14
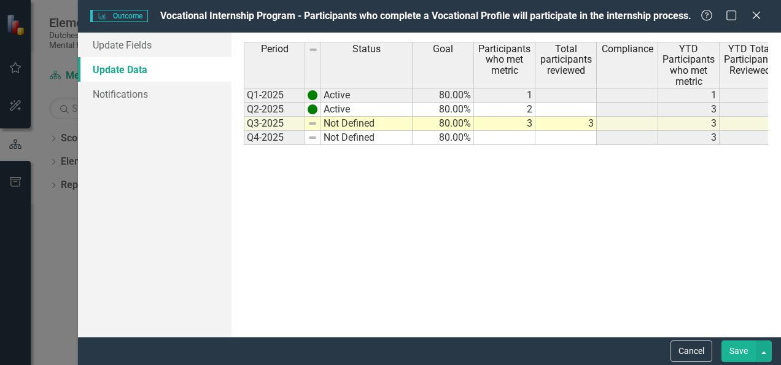
click at [747, 352] on button "Save" at bounding box center [739, 350] width 34 height 21
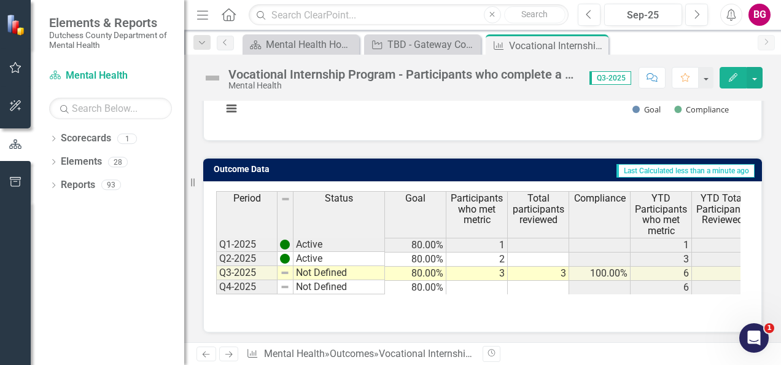
click at [0, 0] on icon "Close" at bounding box center [0, 0] width 0 height 0
